Goal: Find contact information: Find contact information

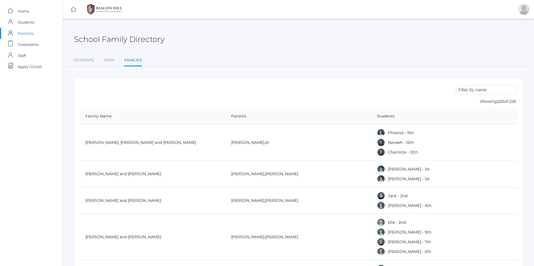
click at [485, 93] on input "search" at bounding box center [486, 90] width 62 height 10
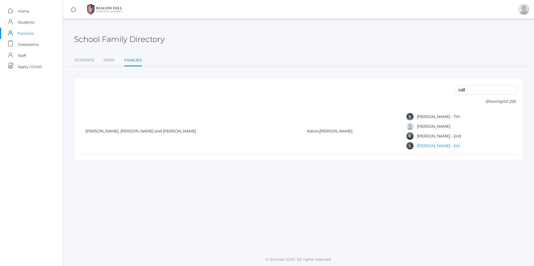
type input "call"
click at [417, 146] on link "[PERSON_NAME] - 5th" at bounding box center [438, 145] width 43 height 5
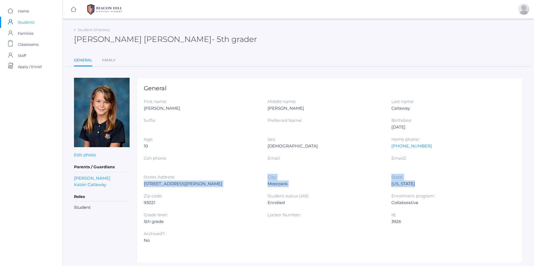
drag, startPoint x: 144, startPoint y: 185, endPoint x: 421, endPoint y: 185, distance: 277.4
click at [421, 185] on div "First name: [PERSON_NAME] Middle name: [PERSON_NAME] Last name: [PERSON_NAME] S…" at bounding box center [330, 173] width 372 height 151
copy div "[STREET_ADDRESS][PERSON_NAME] City: [GEOGRAPHIC_DATA]: [US_STATE]"
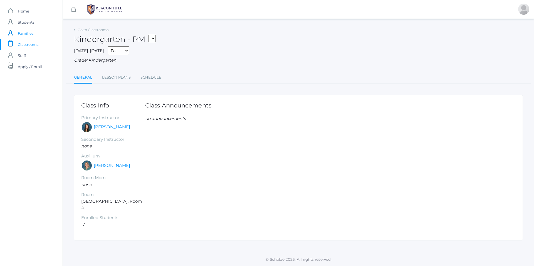
click at [24, 33] on span "Families" at bounding box center [26, 33] width 16 height 11
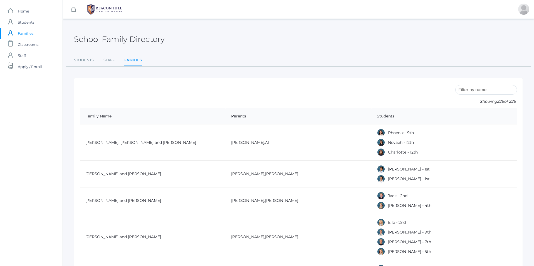
click at [486, 94] on input "search" at bounding box center [486, 90] width 62 height 10
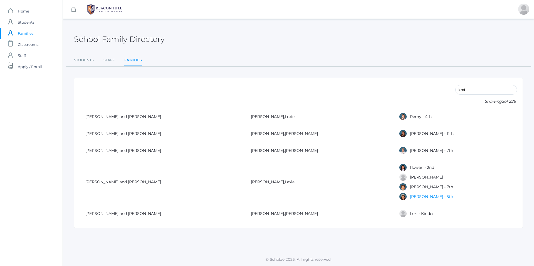
type input "lexi"
click at [410, 197] on link "[PERSON_NAME] - 5th" at bounding box center [431, 196] width 43 height 5
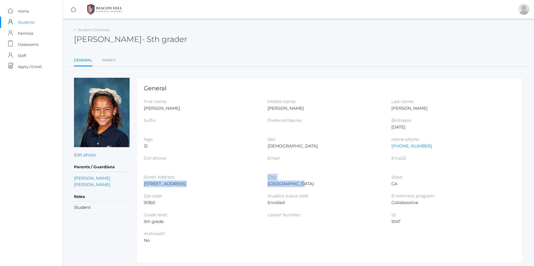
drag, startPoint x: 144, startPoint y: 183, endPoint x: 310, endPoint y: 185, distance: 166.0
click at [310, 185] on div "First name: [PERSON_NAME] Middle name: [PERSON_NAME] Last name: [PERSON_NAME] S…" at bounding box center [330, 173] width 372 height 151
copy div "[STREET_ADDRESS] City: [GEOGRAPHIC_DATA]"
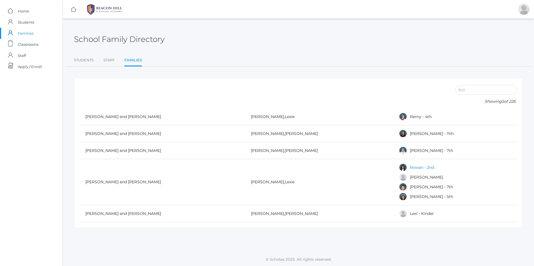
click at [410, 166] on link "Rowan - 2nd" at bounding box center [422, 167] width 24 height 5
click at [412, 178] on link "[PERSON_NAME]" at bounding box center [426, 177] width 33 height 5
click at [416, 185] on link "[PERSON_NAME] - 7th" at bounding box center [431, 187] width 43 height 5
